Goal: Check status: Check status

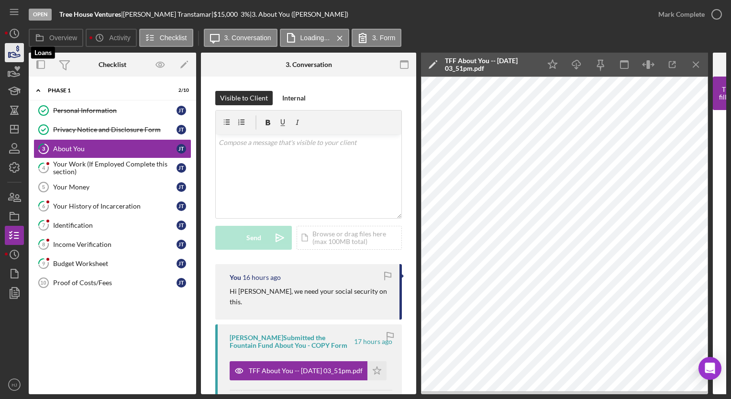
click at [14, 48] on icon "button" at bounding box center [14, 53] width 24 height 24
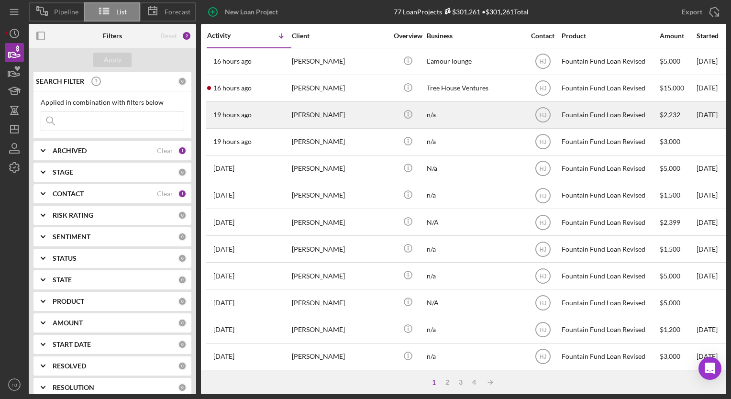
click at [346, 111] on div "[PERSON_NAME]" at bounding box center [340, 114] width 96 height 25
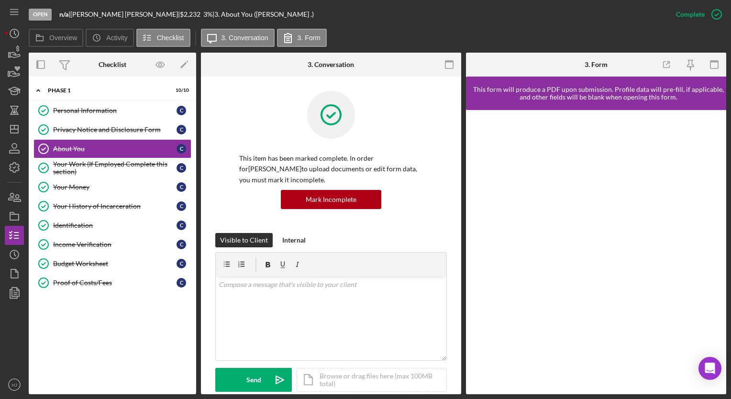
click at [346, 111] on icon at bounding box center [331, 115] width 48 height 48
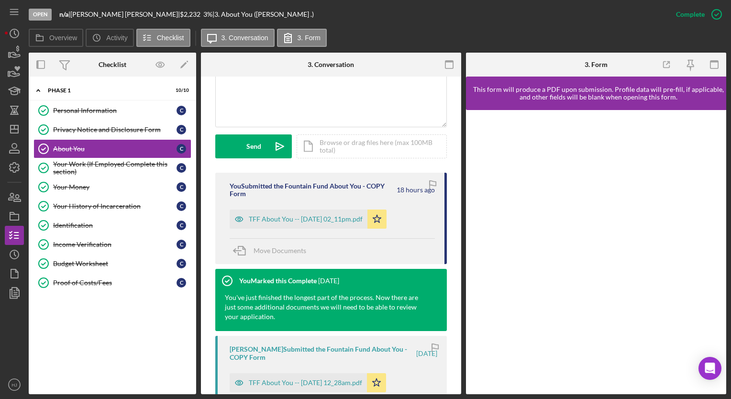
scroll to position [386, 0]
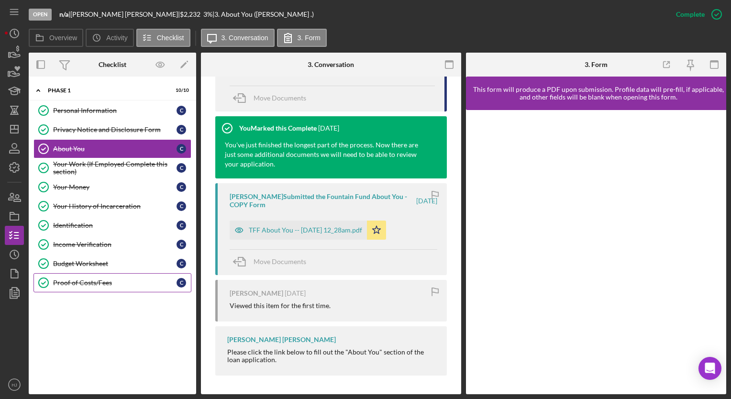
click at [66, 281] on div "Proof of Costs/Fees" at bounding box center [114, 283] width 123 height 8
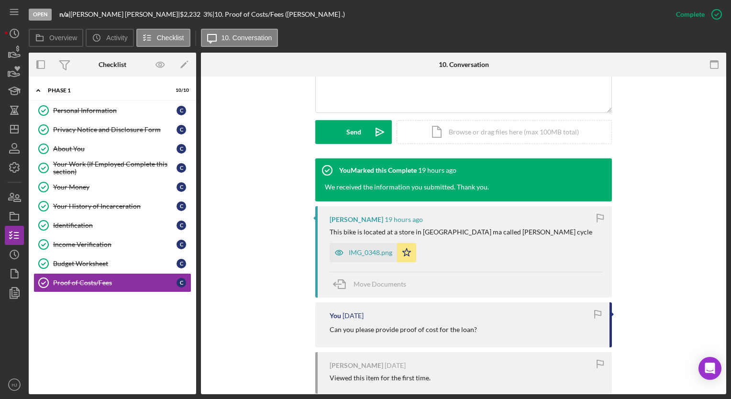
scroll to position [237, 0]
click at [362, 256] on div "IMG_0348.png" at bounding box center [371, 253] width 44 height 8
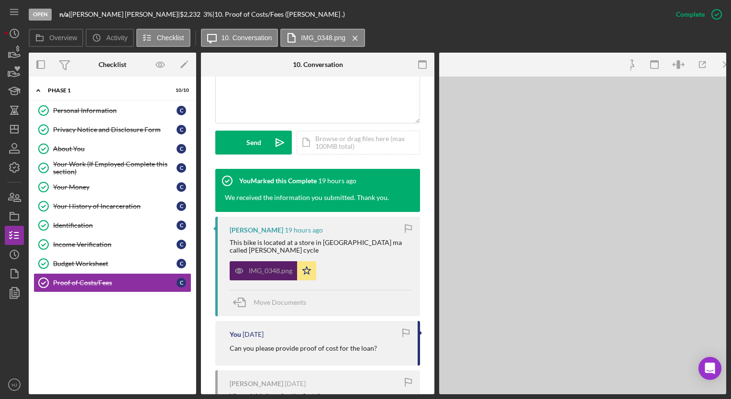
scroll to position [248, 0]
